Goal: Task Accomplishment & Management: Manage account settings

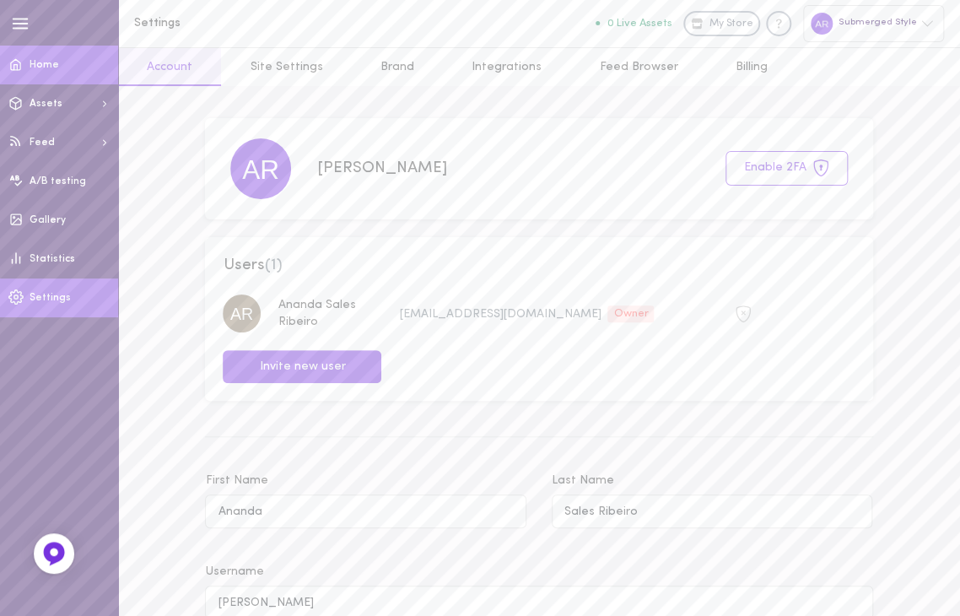
click at [47, 57] on link "Home" at bounding box center [59, 65] width 118 height 39
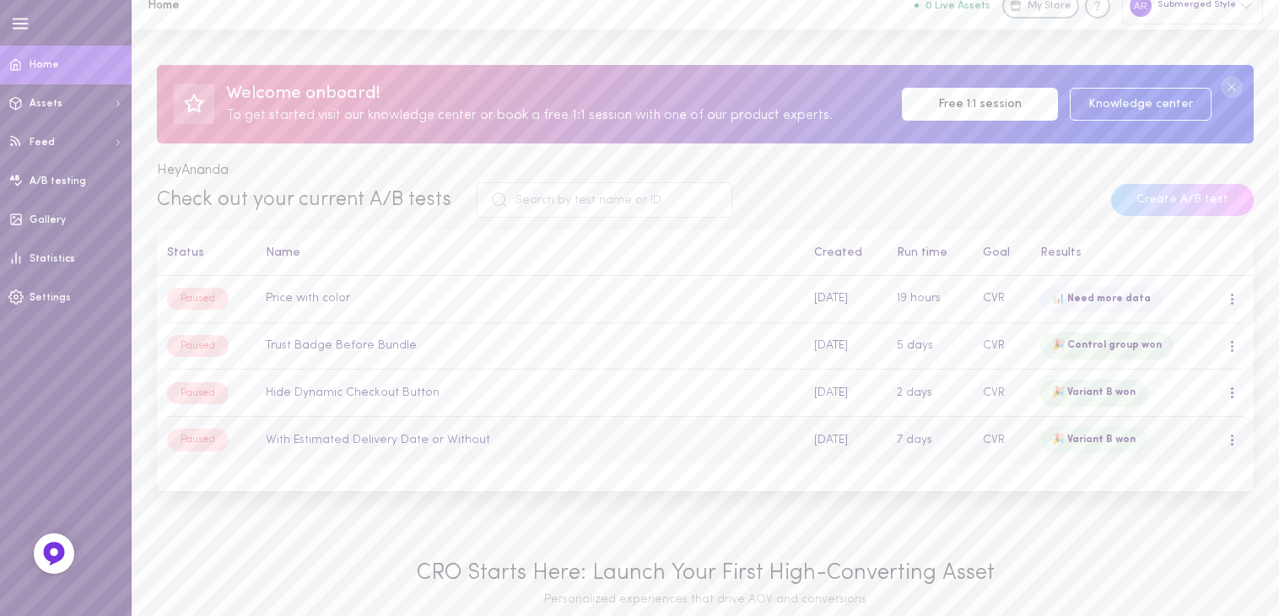
scroll to position [17, 0]
click at [628, 401] on td "Hide Dynamic Checkout Button" at bounding box center [530, 393] width 548 height 47
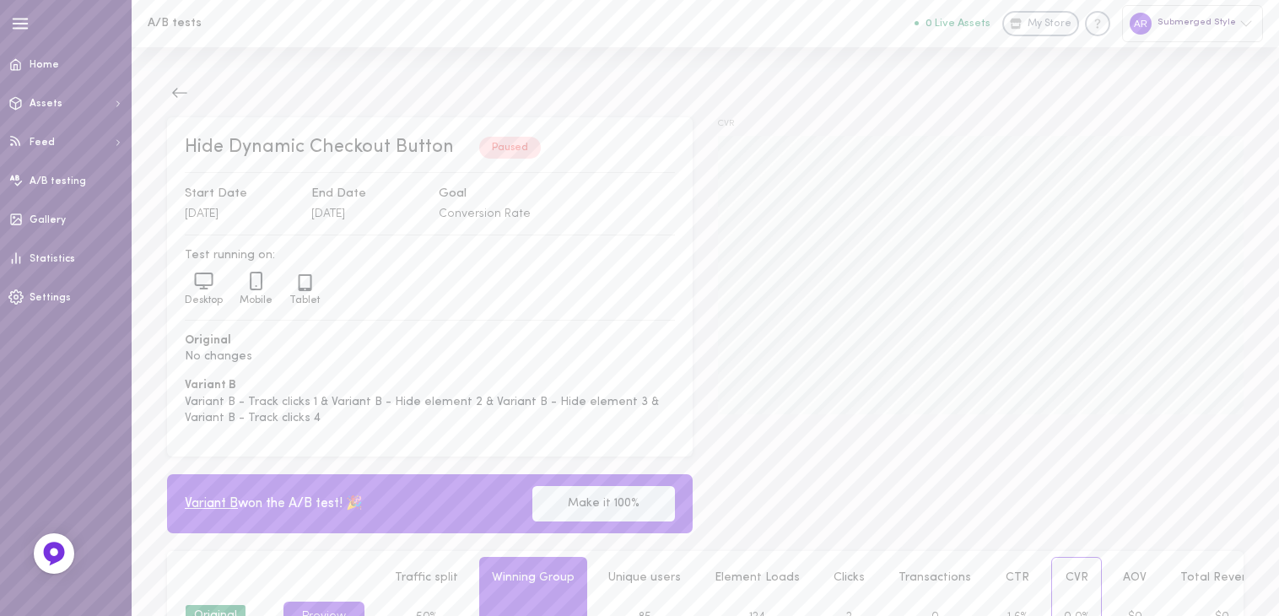
click at [192, 98] on div at bounding box center [705, 94] width 1076 height 23
click at [179, 95] on icon at bounding box center [179, 92] width 17 height 17
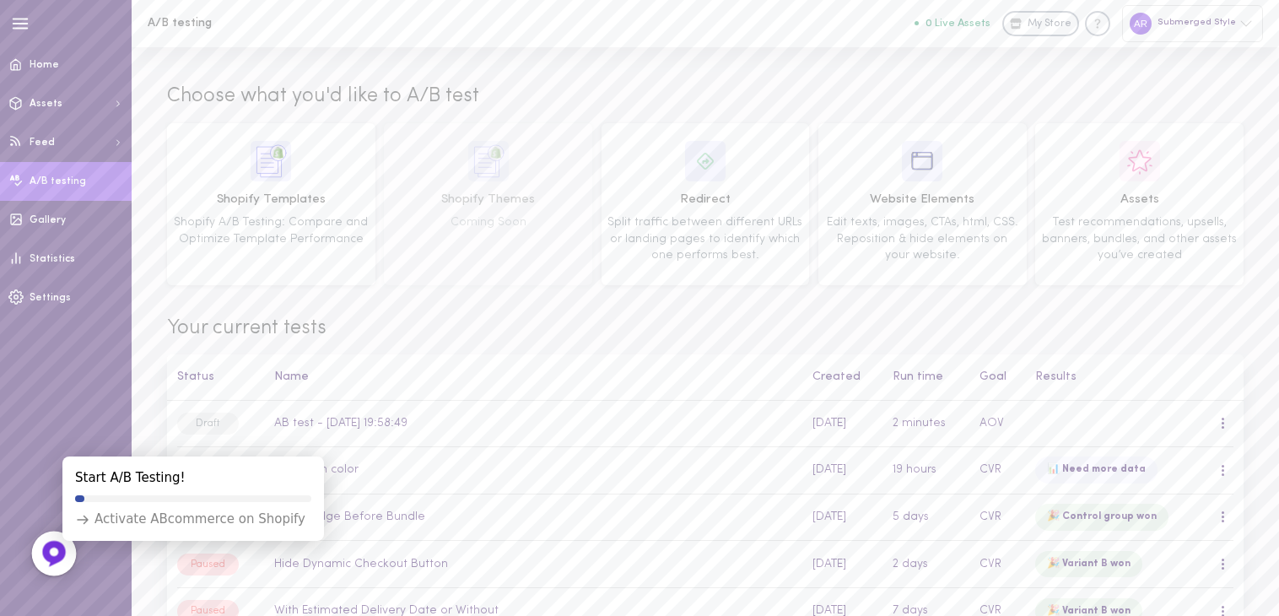
click at [64, 554] on img at bounding box center [54, 554] width 28 height 28
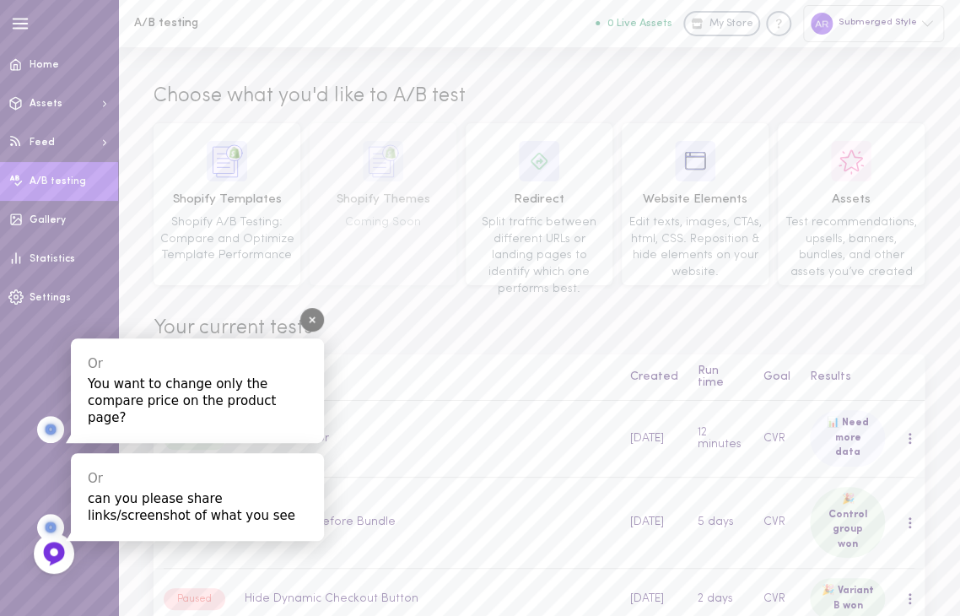
click at [190, 410] on div "You want to change only the compare price on the product page?" at bounding box center [197, 400] width 219 height 51
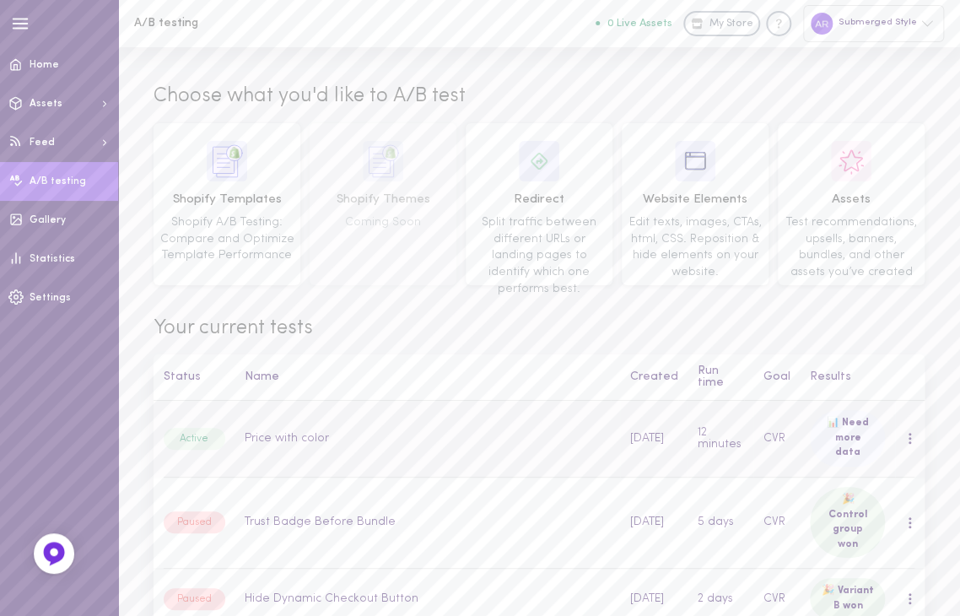
click at [904, 429] on div at bounding box center [909, 438] width 10 height 19
click at [783, 65] on div "Overview" at bounding box center [805, 60] width 150 height 40
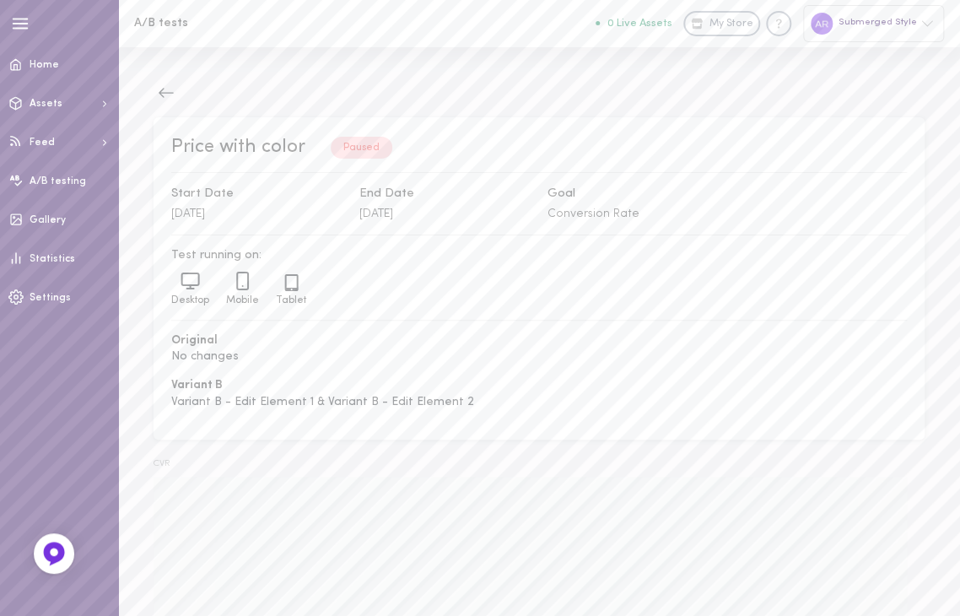
click at [357, 143] on div "Paused" at bounding box center [362, 148] width 62 height 22
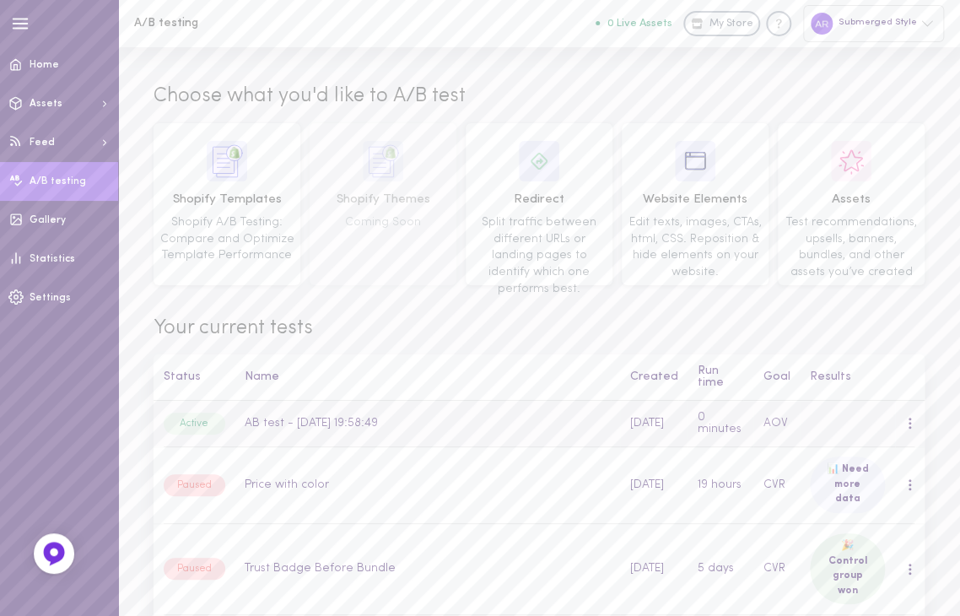
click at [908, 428] on div at bounding box center [910, 423] width 4 height 13
click at [809, 497] on div "Rename" at bounding box center [821, 501] width 150 height 40
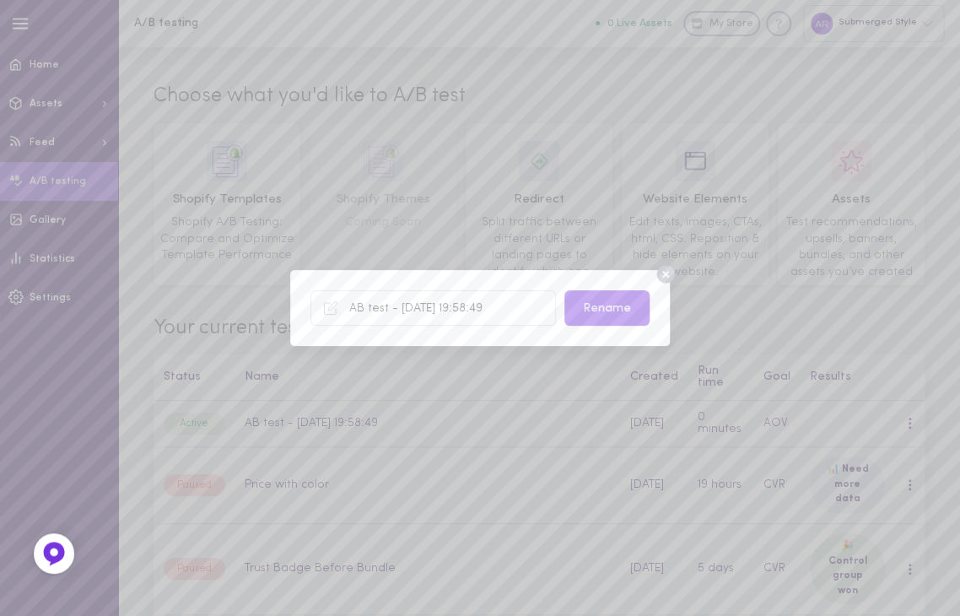
drag, startPoint x: 506, startPoint y: 310, endPoint x: 308, endPoint y: 315, distance: 198.3
click at [308, 315] on div "AB test - [DATE] 19:58:49 Rename" at bounding box center [480, 308] width 380 height 76
type input "Price with color - Product page only"
click at [631, 310] on button "Rename" at bounding box center [606, 307] width 85 height 35
